Goal: Task Accomplishment & Management: Manage account settings

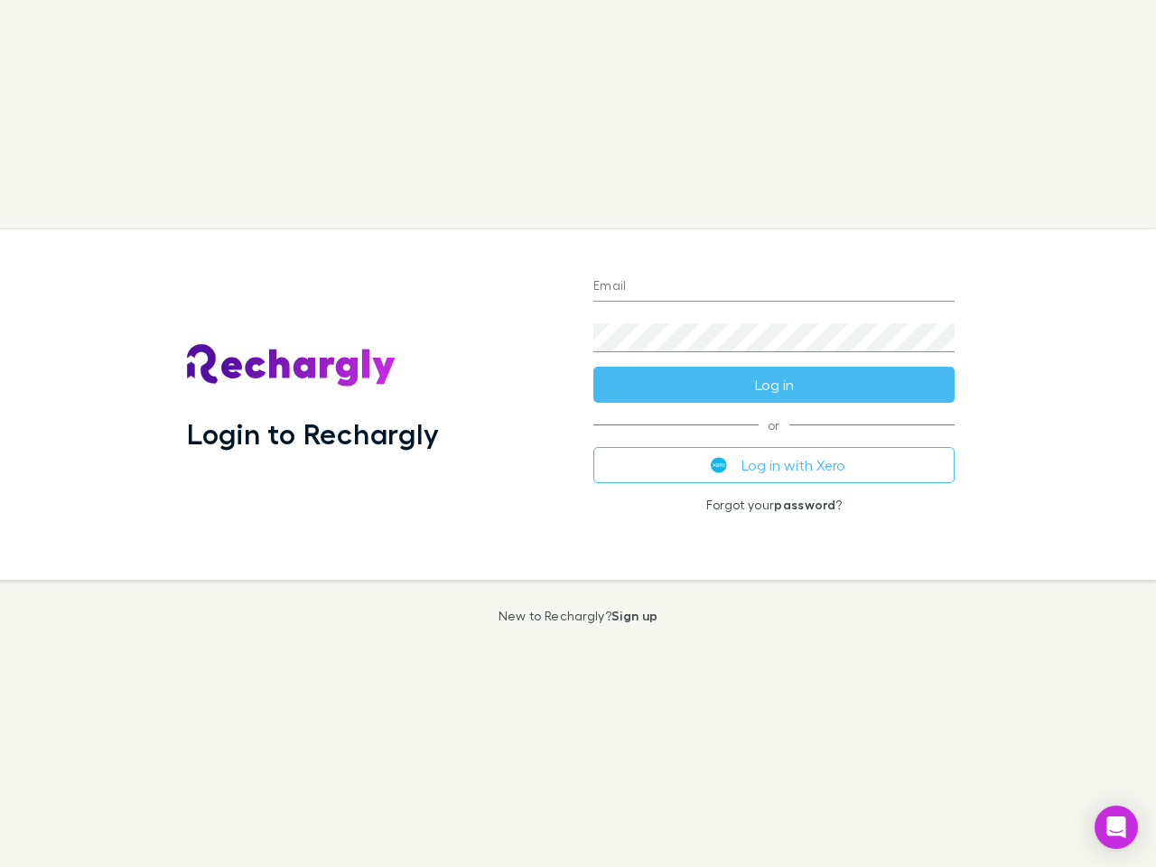
click at [578, 434] on div "Login to Rechargly" at bounding box center [376, 404] width 406 height 350
click at [774, 287] on input "Email" at bounding box center [773, 287] width 361 height 29
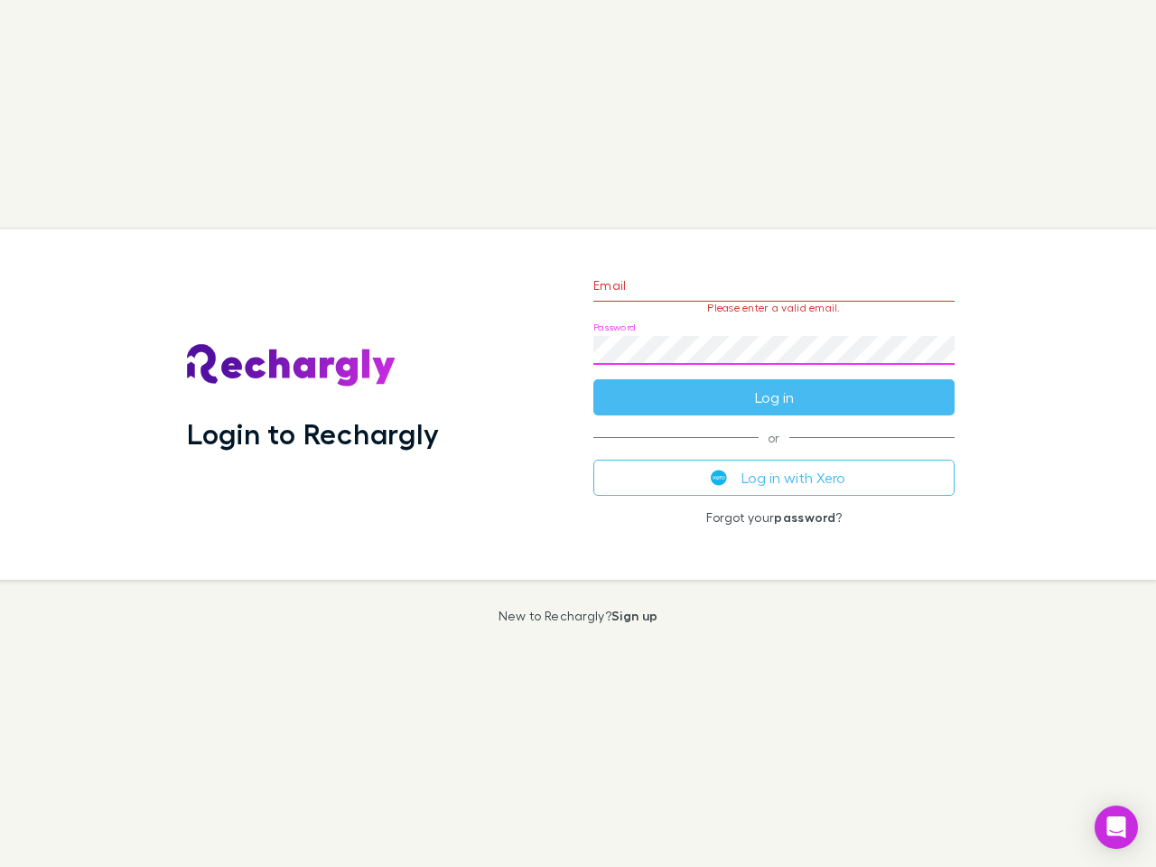
click at [774, 385] on form "Email Please enter a valid email. Password Log in" at bounding box center [773, 336] width 361 height 157
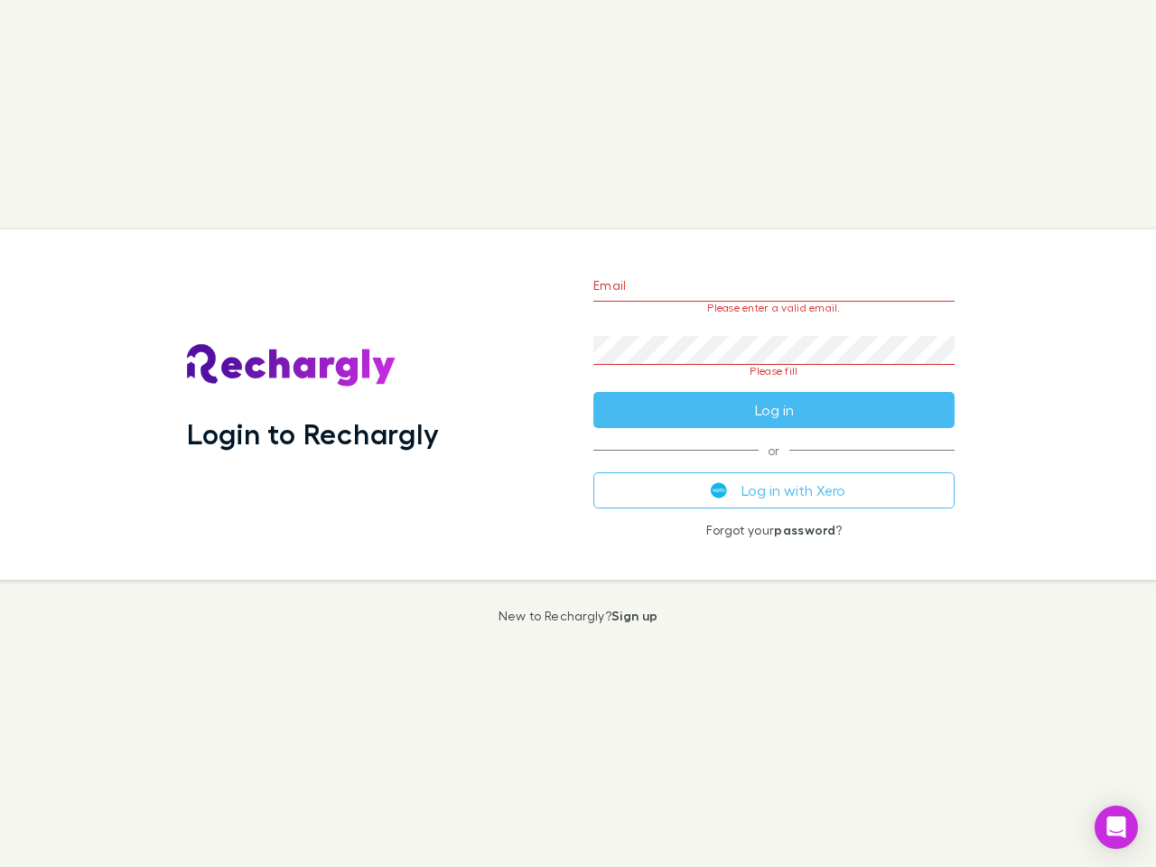
click at [774, 465] on div "Email Please enter a valid email. Password Please fill Log in or Log in with Xe…" at bounding box center [774, 404] width 390 height 350
click at [1116, 827] on icon "Open Intercom Messenger" at bounding box center [1116, 828] width 19 height 22
